Goal: Find specific page/section: Find specific page/section

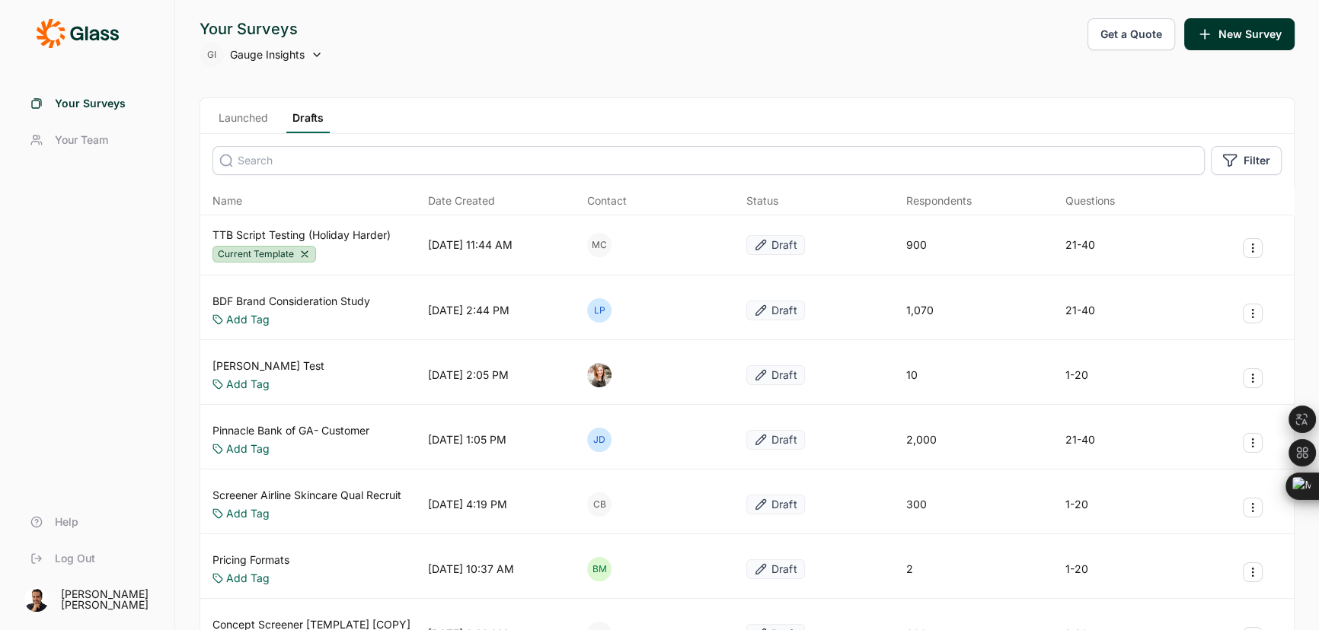
click at [251, 116] on link "Launched" at bounding box center [243, 121] width 62 height 23
